Goal: Task Accomplishment & Management: Use online tool/utility

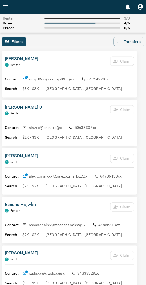
click at [53, 45] on div "Filters 0 Transfers 0" at bounding box center [73, 41] width 146 height 9
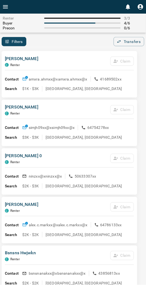
click at [52, 53] on div "[PERSON_NAME] C Renter Claim Contact amxra.ahmxx@x amxra.ahmxx@x 41689502xx Sea…" at bounding box center [70, 74] width 136 height 46
click at [53, 55] on div "[PERSON_NAME] C Renter Claim Contact amxra.ahmxx@x amxra.ahmxx@x 41689502xx Sea…" at bounding box center [70, 74] width 136 height 46
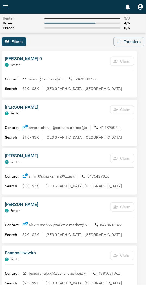
click at [44, 58] on div "[PERSON_NAME] 0 C Renter Claim" at bounding box center [69, 62] width 129 height 15
click at [76, 61] on div "[PERSON_NAME] 0 C Renter Claim" at bounding box center [69, 62] width 129 height 15
